Goal: Task Accomplishment & Management: Manage account settings

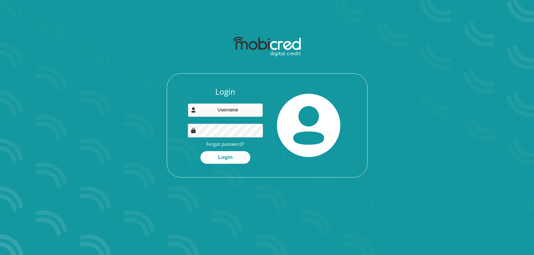
type input "[EMAIL_ADDRESS][DOMAIN_NAME]"
click at [246, 111] on input "[EMAIL_ADDRESS][DOMAIN_NAME]" at bounding box center [225, 110] width 75 height 14
click at [224, 157] on button "Login" at bounding box center [225, 157] width 50 height 13
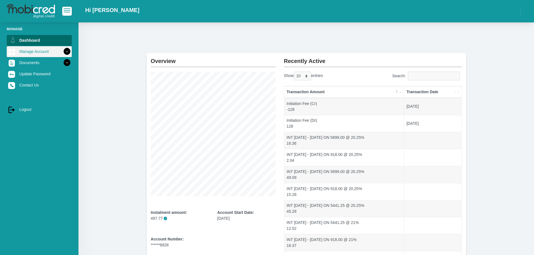
click at [25, 51] on link "Manage Account" at bounding box center [39, 51] width 65 height 11
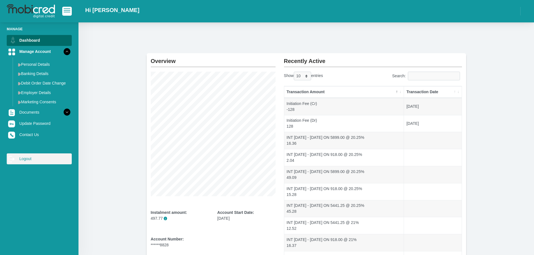
click at [29, 160] on link "log out Logout" at bounding box center [39, 158] width 65 height 11
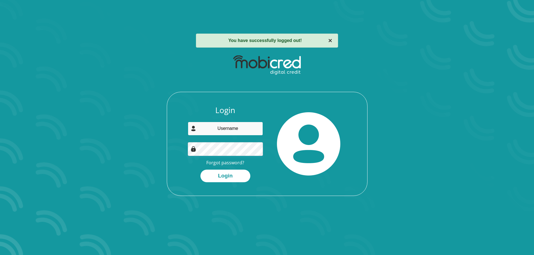
type input "[EMAIL_ADDRESS][DOMAIN_NAME]"
click at [329, 41] on button "×" at bounding box center [330, 40] width 4 height 7
